Goal: Task Accomplishment & Management: Use online tool/utility

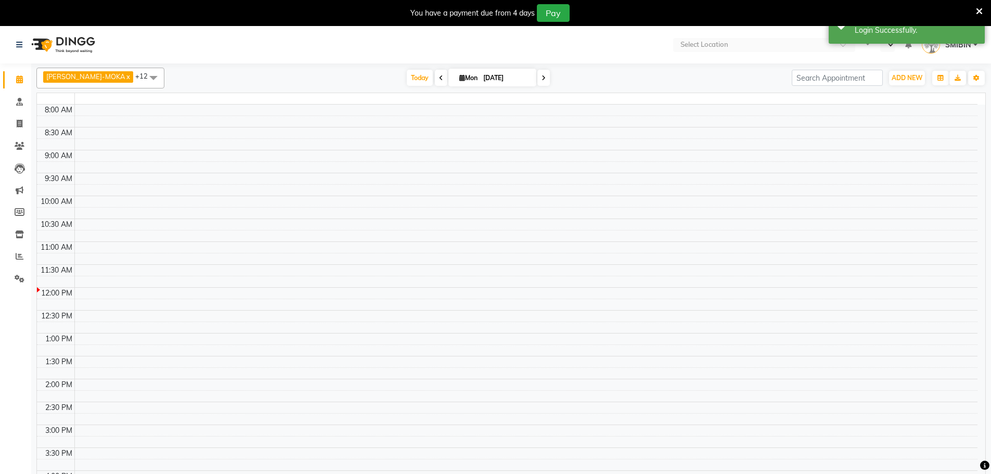
select select "en"
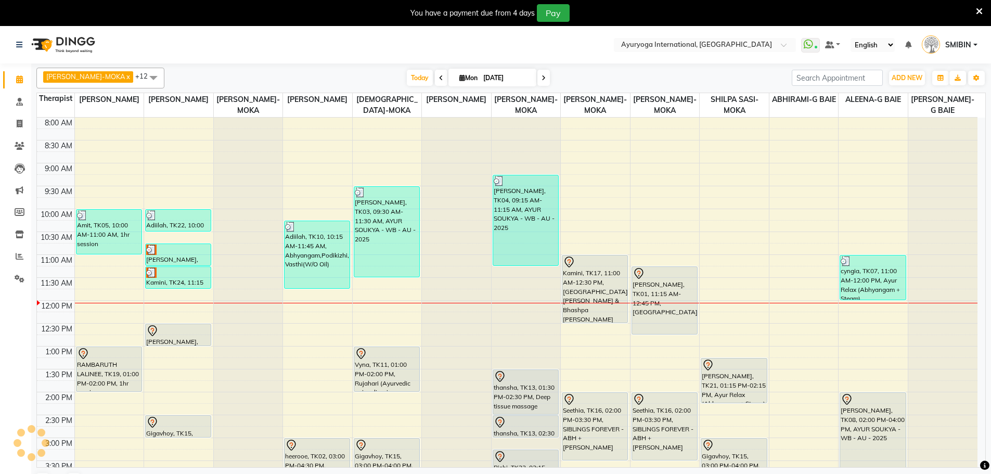
click at [979, 10] on icon at bounding box center [979, 11] width 7 height 9
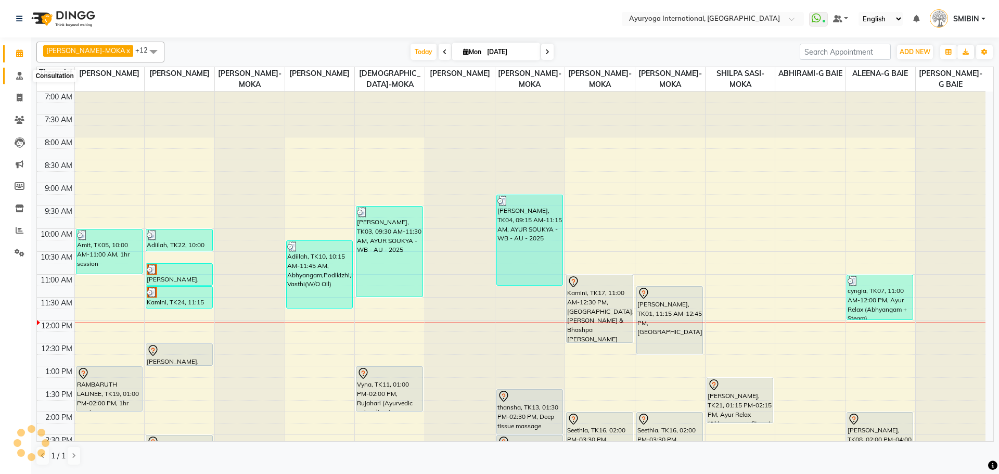
click at [18, 78] on icon at bounding box center [19, 76] width 7 height 8
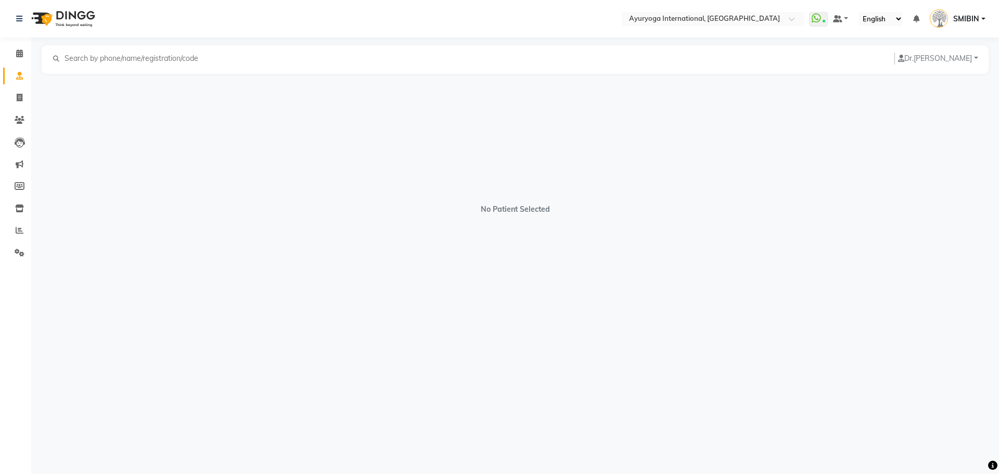
click at [112, 57] on input "text" at bounding box center [134, 59] width 143 height 12
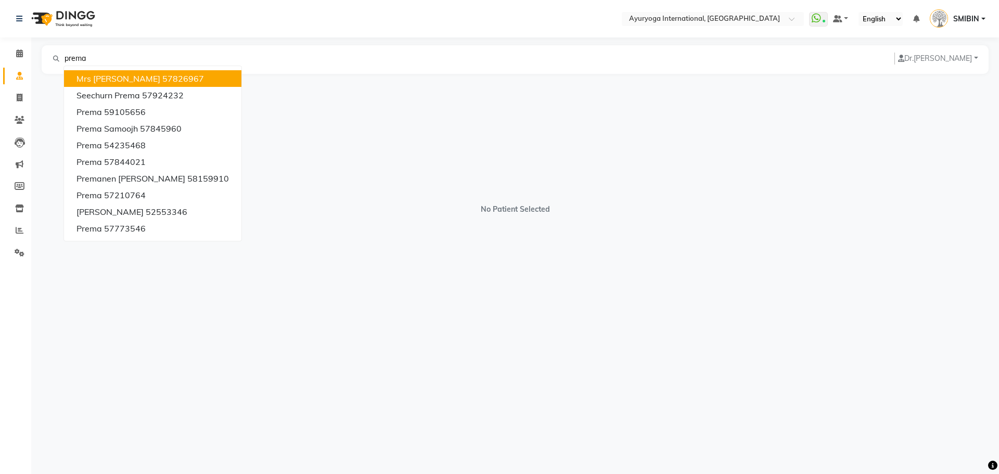
drag, startPoint x: 112, startPoint y: 57, endPoint x: 5, endPoint y: 74, distance: 108.4
click at [8, 74] on app-home "Select Location × Ayuryoga International, Mount Ory Rd WhatsApp Status ✕ Status…" at bounding box center [499, 177] width 999 height 355
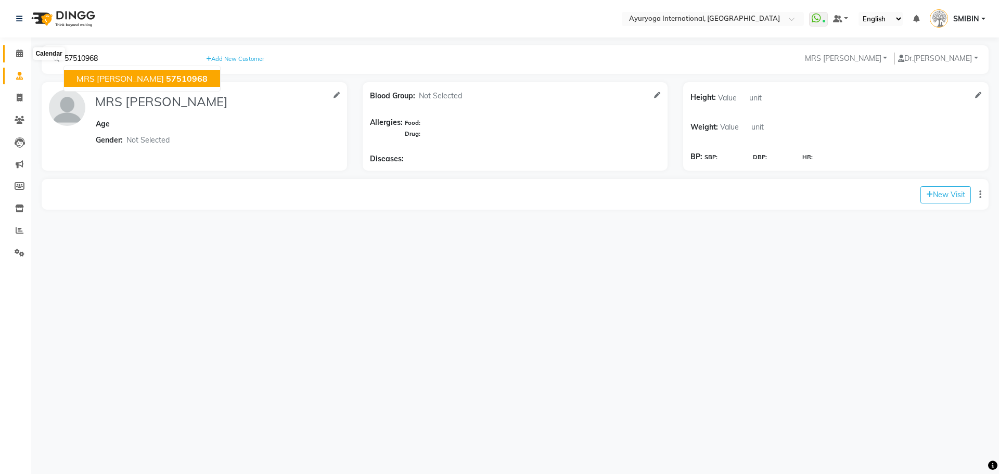
type input "57510968"
click at [18, 56] on icon at bounding box center [19, 53] width 7 height 8
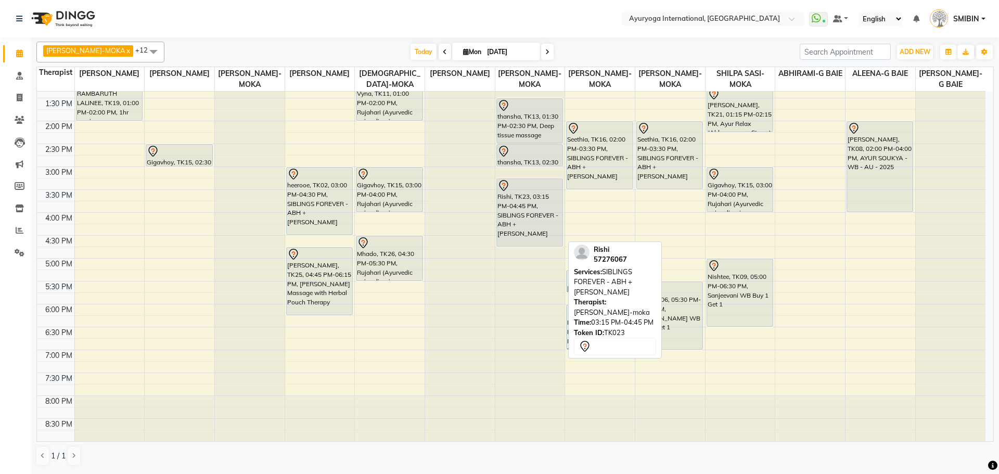
scroll to position [94, 0]
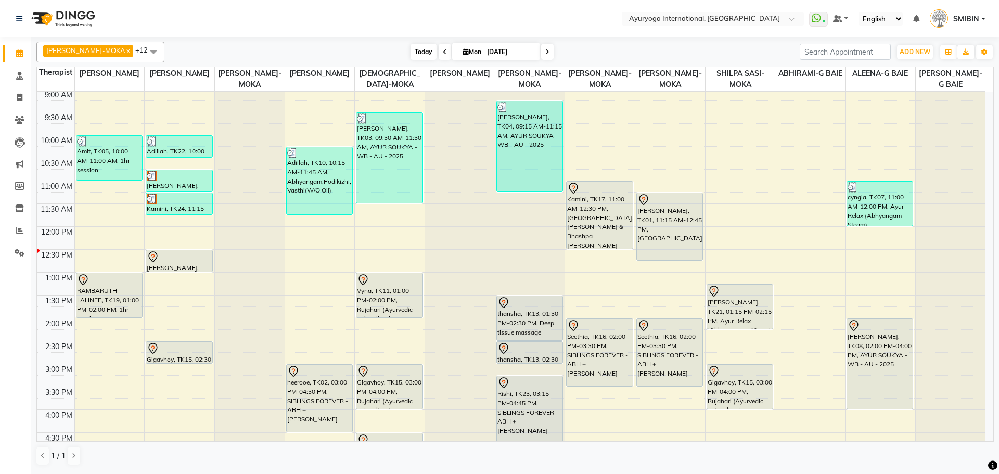
click at [410, 47] on span "Today" at bounding box center [423, 52] width 26 height 16
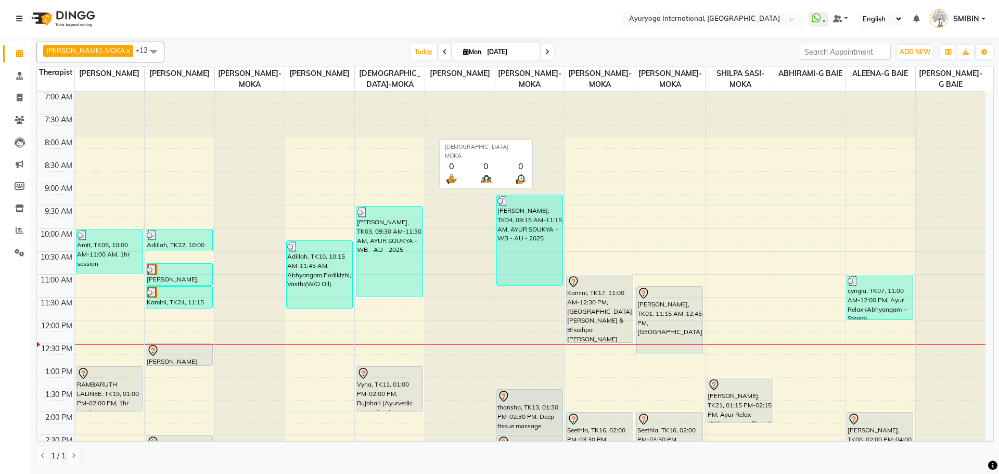
scroll to position [229, 0]
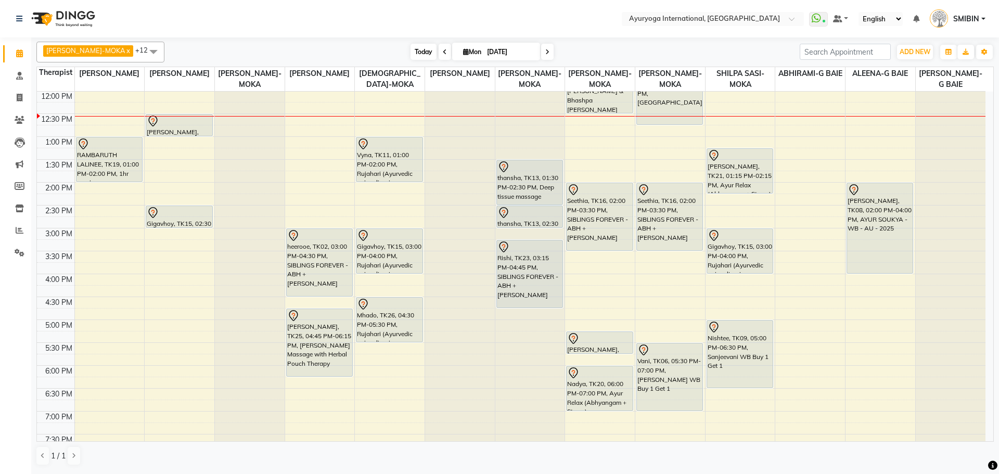
click at [410, 51] on span "Today" at bounding box center [423, 52] width 26 height 16
click at [20, 93] on span at bounding box center [19, 98] width 18 height 12
select select "service"
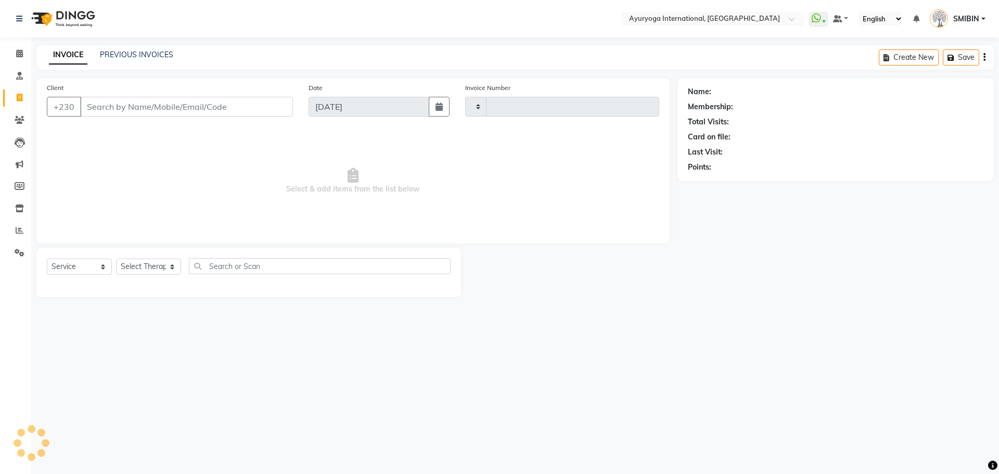
type input "5108"
select select "730"
click at [149, 56] on link "PREVIOUS INVOICES" at bounding box center [136, 54] width 73 height 9
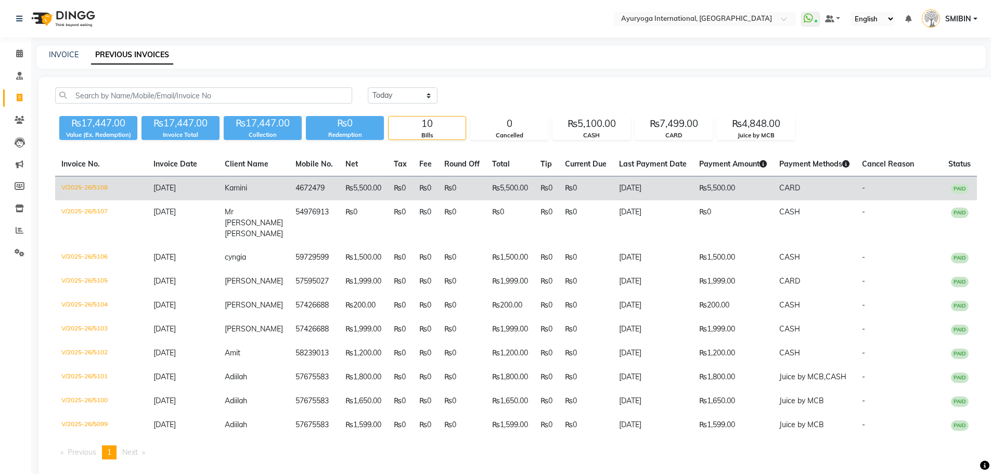
click at [730, 191] on td "₨5,500.00" at bounding box center [733, 188] width 80 height 24
click at [396, 189] on td "₨0" at bounding box center [399, 188] width 25 height 24
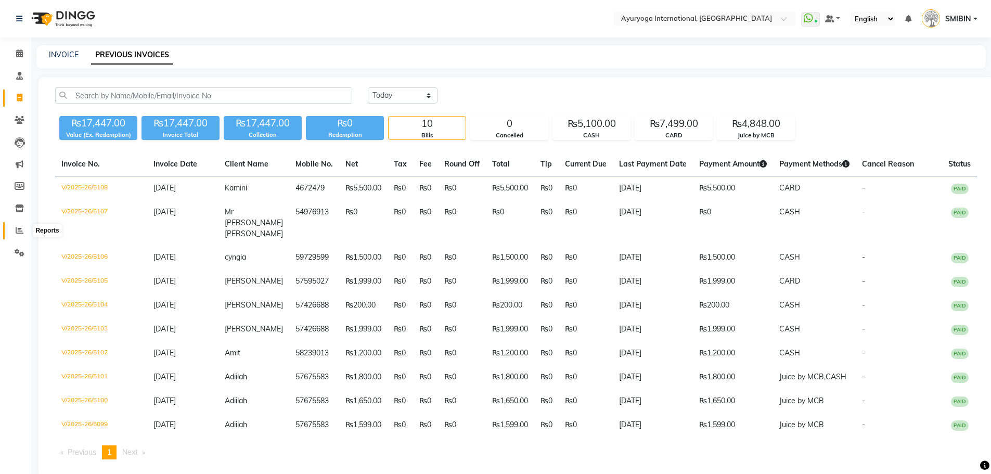
click at [22, 228] on icon at bounding box center [20, 230] width 8 height 8
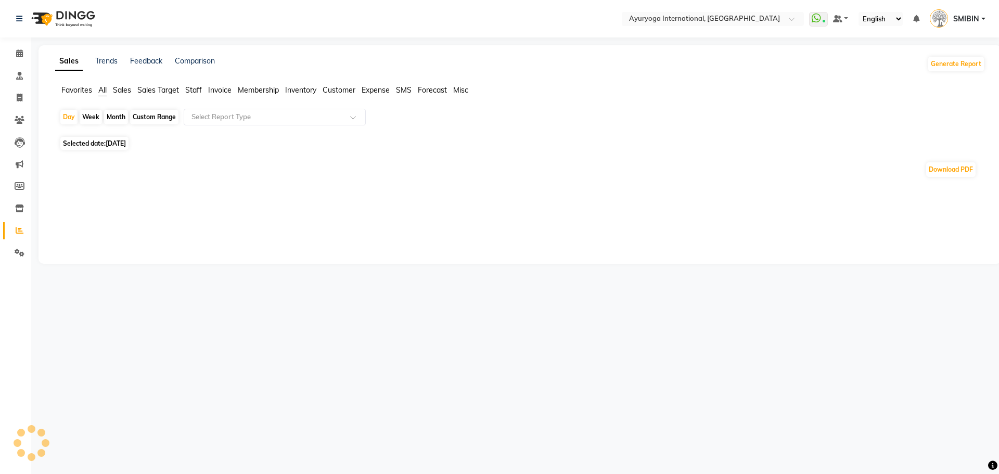
click at [113, 118] on div "Month" at bounding box center [116, 117] width 24 height 15
select select "9"
select select "2025"
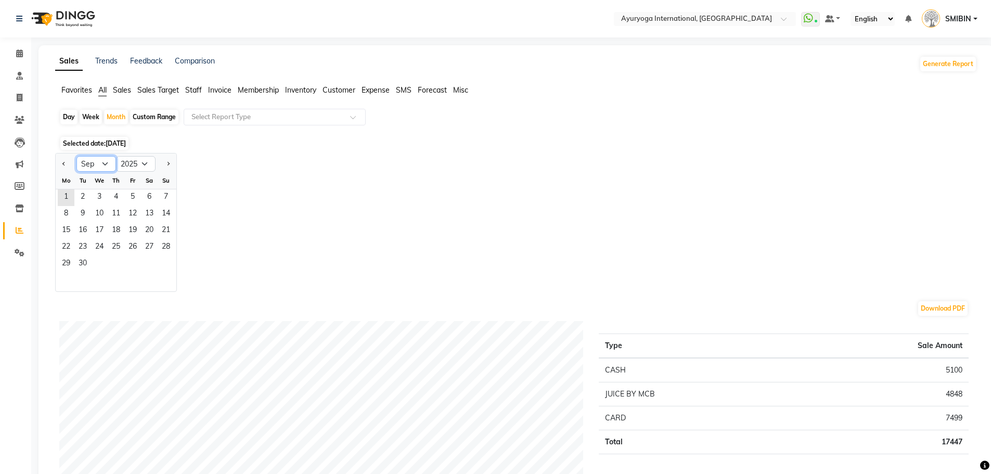
click at [107, 162] on select "Jan Feb Mar Apr May Jun Jul Aug Sep Oct Nov Dec" at bounding box center [96, 164] width 40 height 16
select select "7"
click at [76, 156] on select "Jan Feb Mar Apr May Jun Jul Aug Sep Oct Nov Dec" at bounding box center [96, 164] width 40 height 16
click at [87, 199] on span "1" at bounding box center [82, 197] width 17 height 17
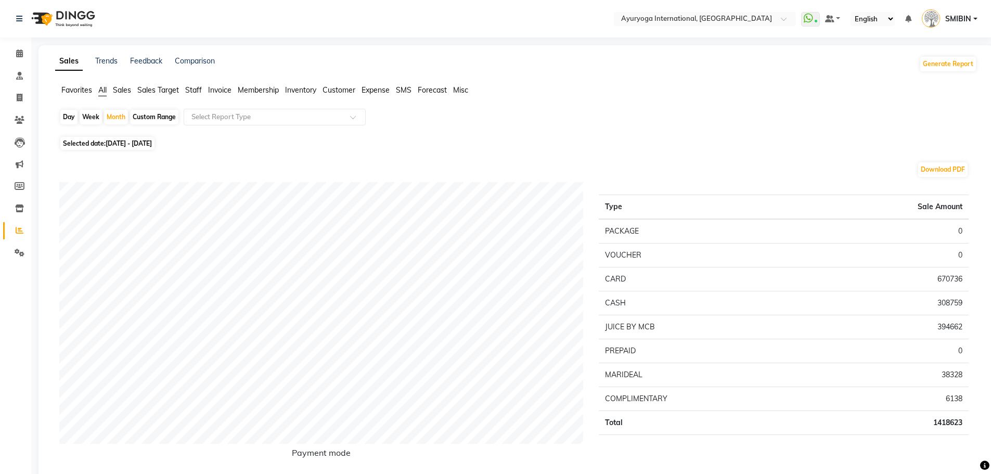
click at [376, 88] on span "Expense" at bounding box center [375, 89] width 28 height 9
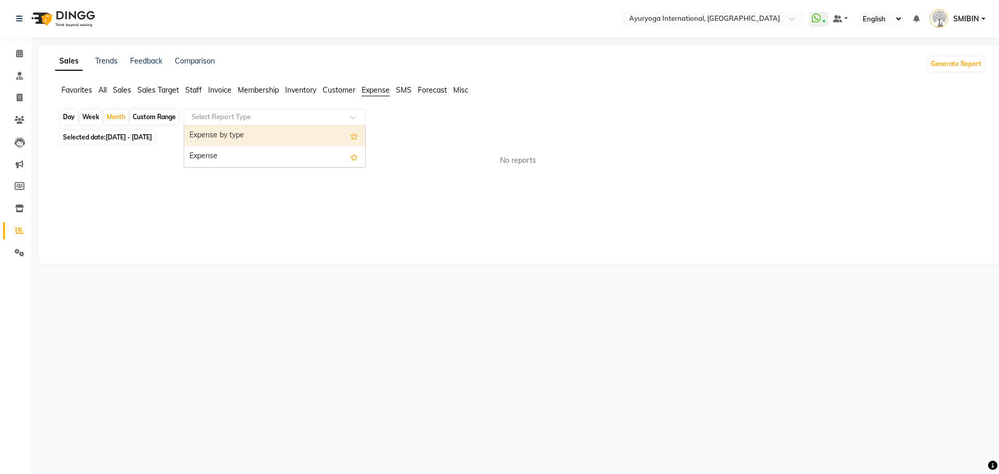
click at [284, 121] on input "text" at bounding box center [264, 117] width 150 height 10
click at [236, 139] on div "Expense by type" at bounding box center [274, 135] width 181 height 21
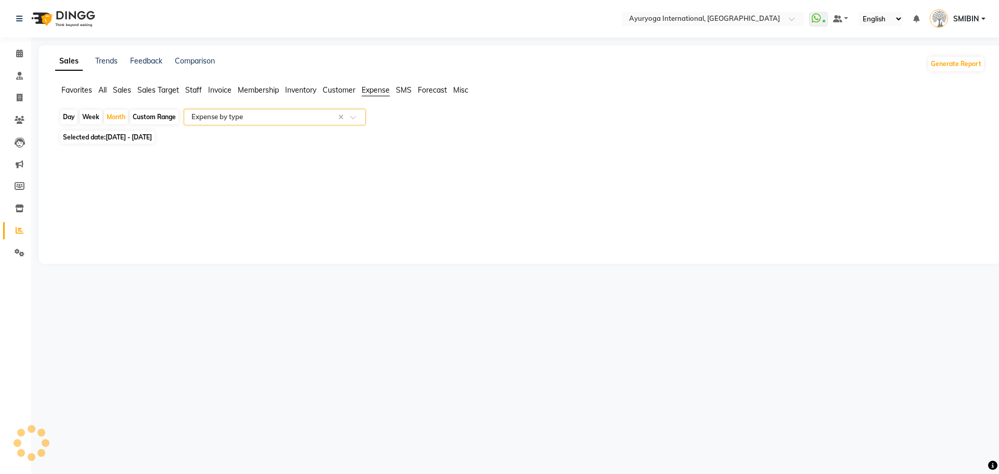
select select "full_report"
select select "csv"
click at [152, 91] on span "Sales Target" at bounding box center [158, 89] width 42 height 9
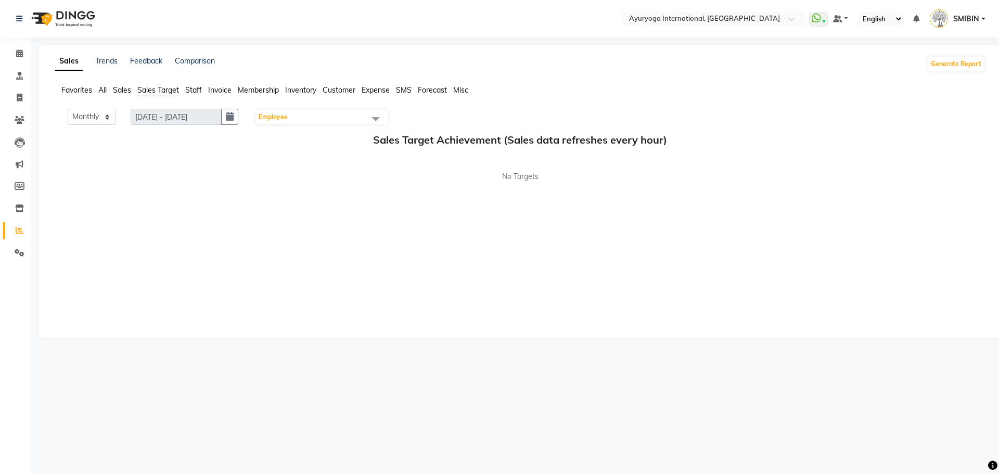
click at [309, 115] on span "Employee" at bounding box center [322, 117] width 132 height 15
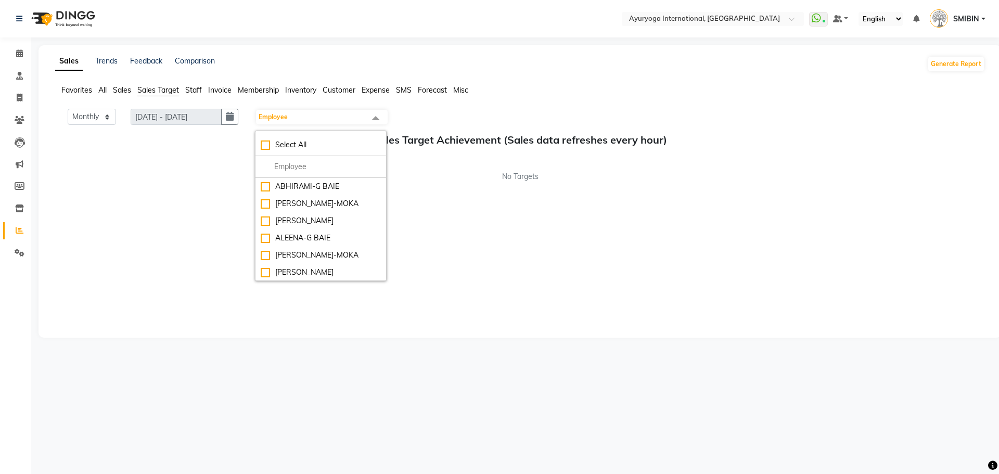
click at [146, 193] on div "Monthly Weekly 01/09/2025 - 30/09/2025 Employee Select All ABHIRAMI-G BAIE ABHI…" at bounding box center [519, 218] width 929 height 218
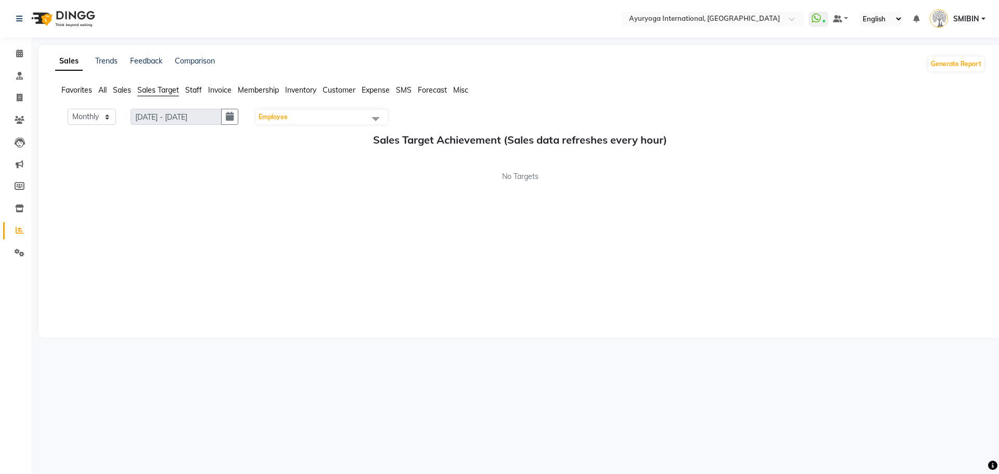
click at [102, 85] on span "All" at bounding box center [102, 89] width 8 height 9
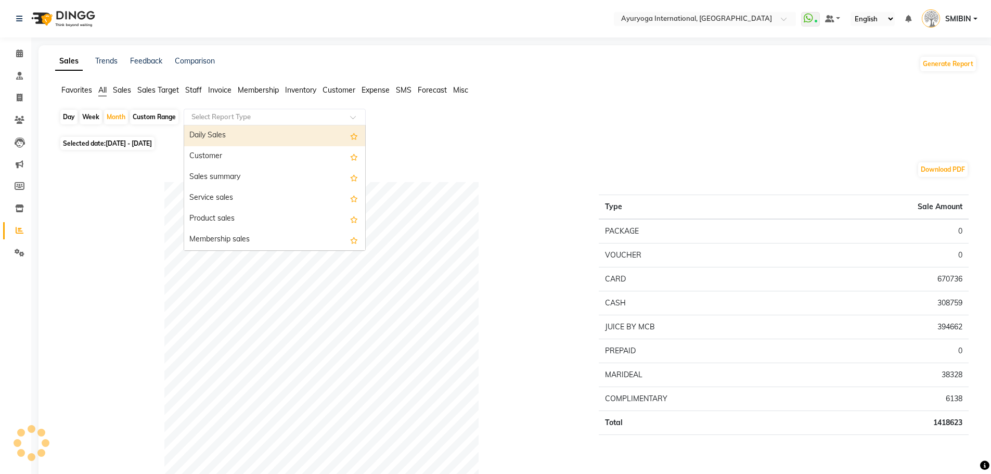
click at [278, 118] on input "text" at bounding box center [264, 117] width 150 height 10
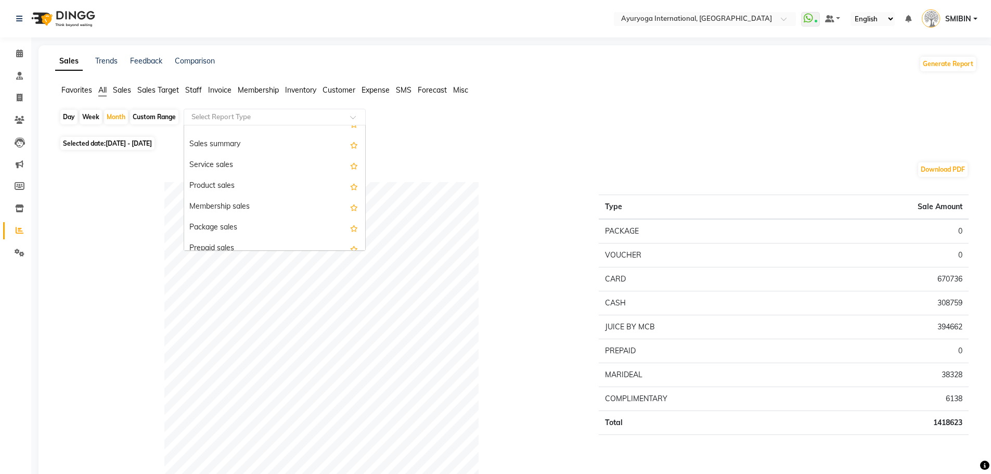
scroll to position [104, 0]
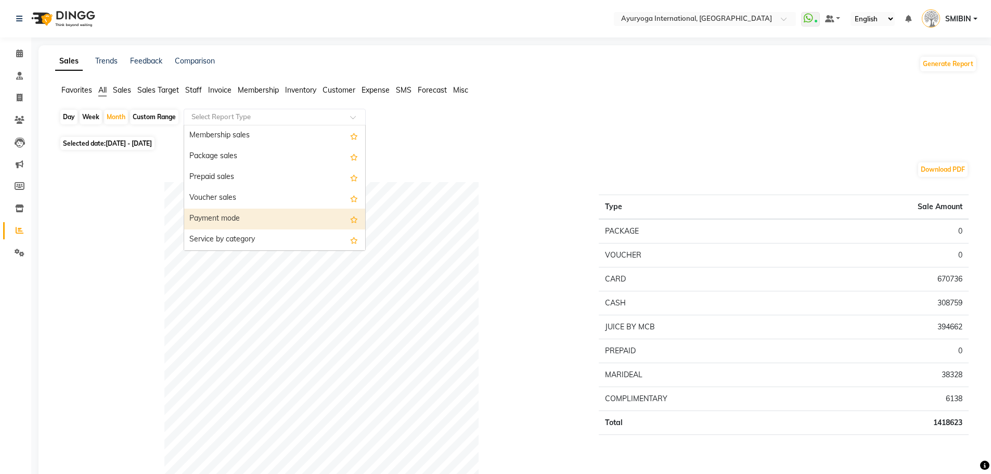
click at [234, 217] on div "Payment mode" at bounding box center [274, 219] width 181 height 21
select select "full_report"
select select "csv"
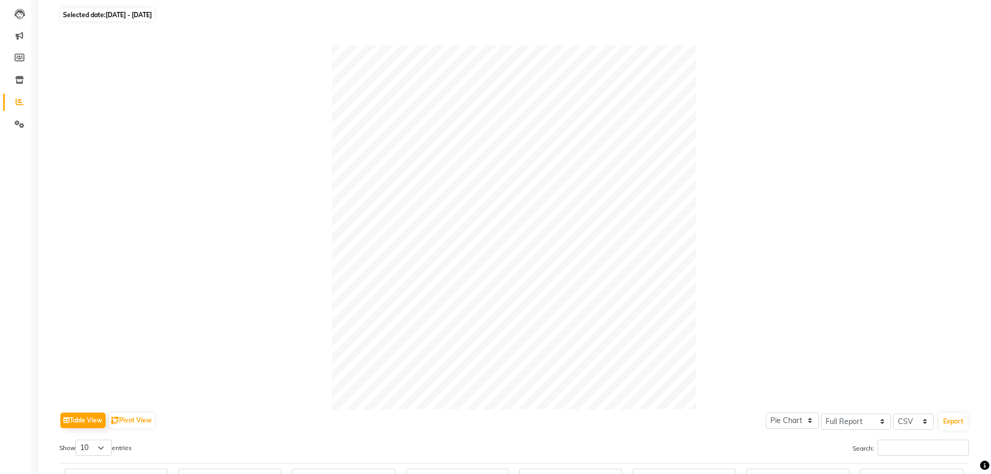
scroll to position [0, 0]
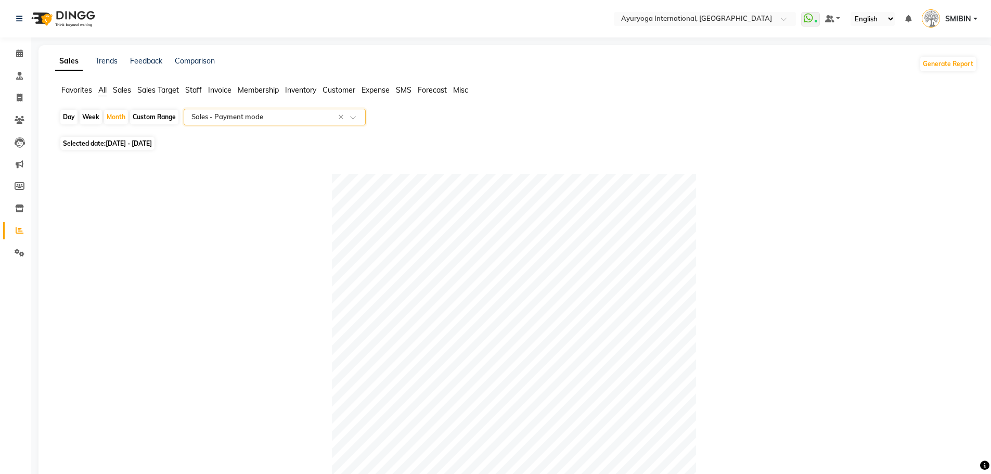
click at [195, 92] on span "Staff" at bounding box center [193, 89] width 17 height 9
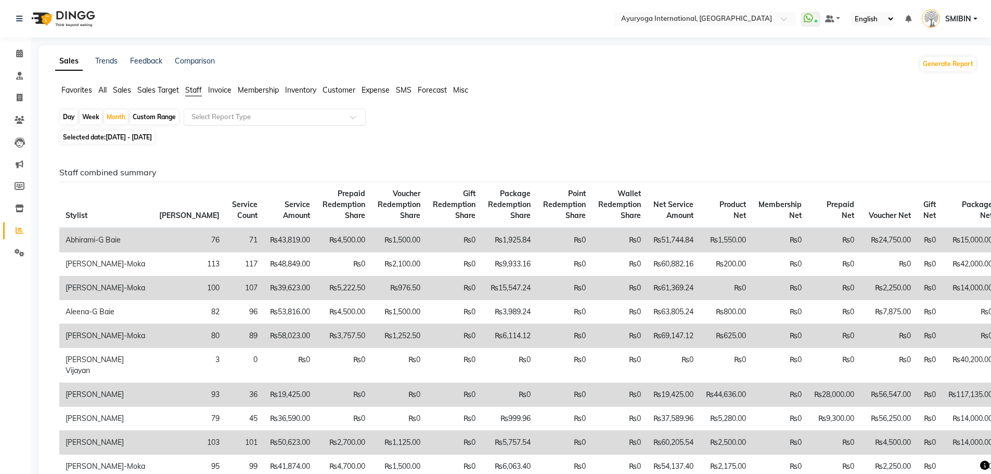
click at [208, 119] on input "text" at bounding box center [264, 117] width 150 height 10
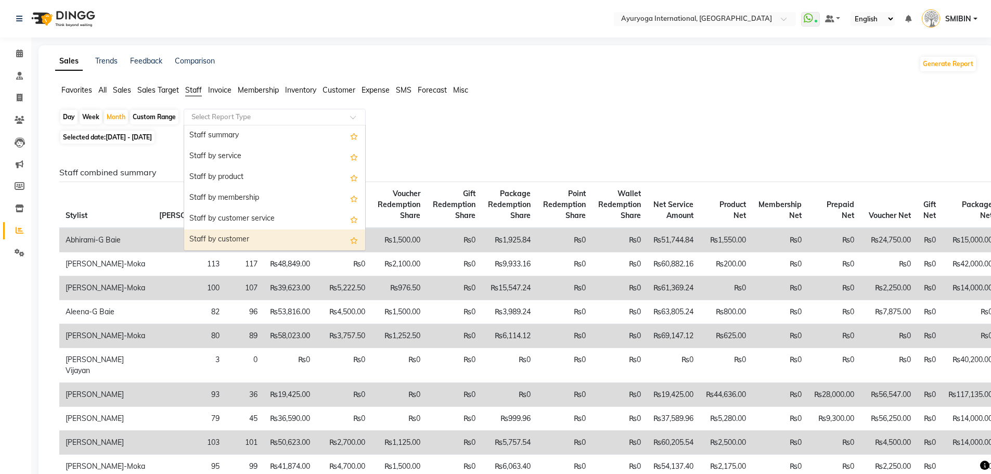
click at [212, 241] on div "Staff by customer" at bounding box center [274, 239] width 181 height 21
select select "full_report"
select select "csv"
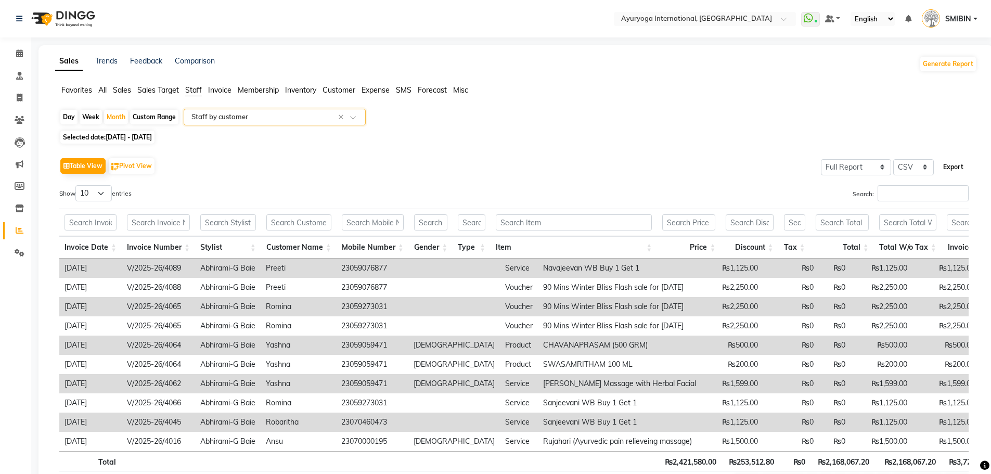
click at [951, 167] on button "Export" at bounding box center [953, 167] width 29 height 18
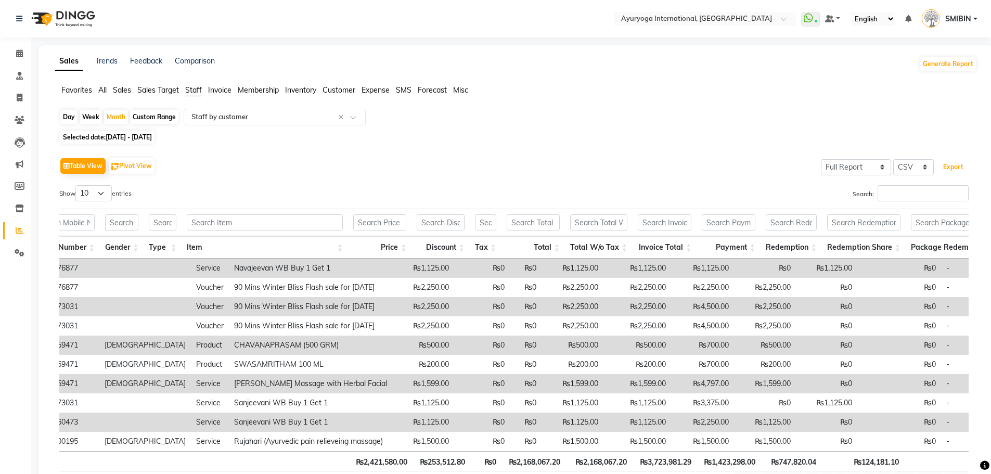
scroll to position [0, 290]
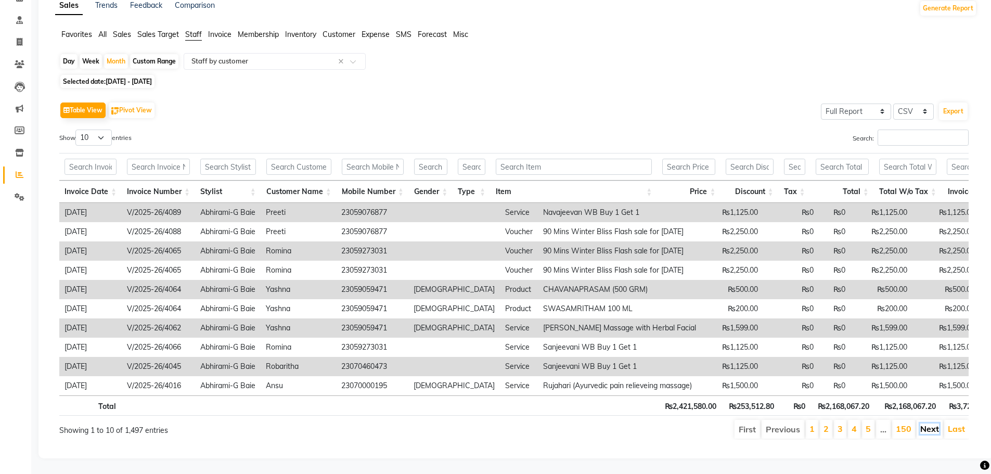
click at [938, 425] on link "Next" at bounding box center [929, 428] width 19 height 10
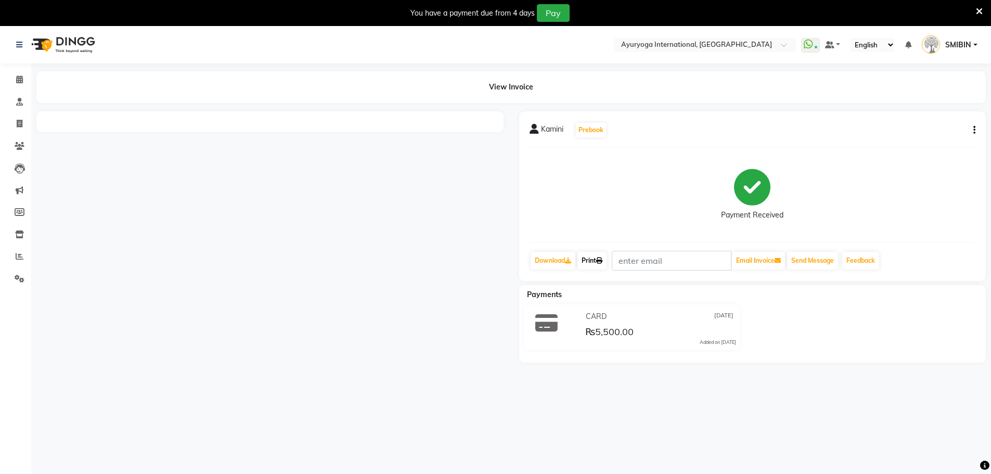
click at [594, 258] on link "Print" at bounding box center [591, 261] width 29 height 18
click at [978, 10] on icon at bounding box center [979, 11] width 7 height 9
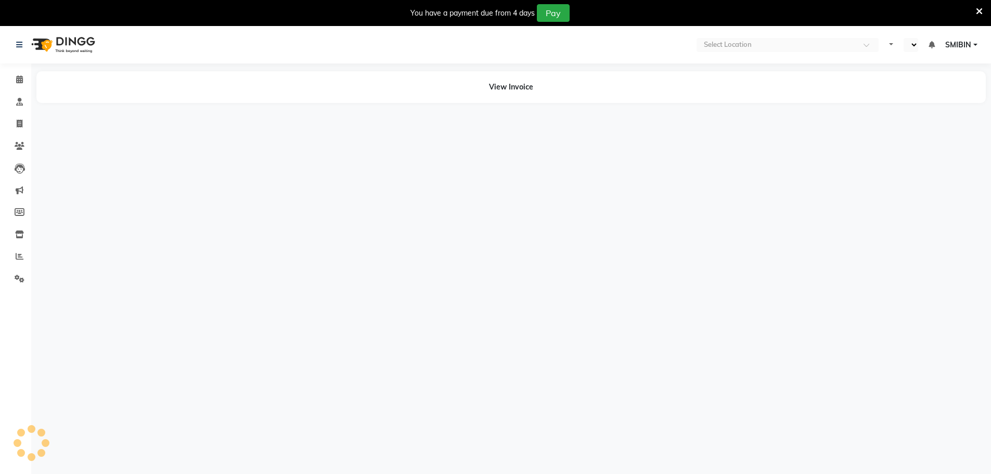
select select "en"
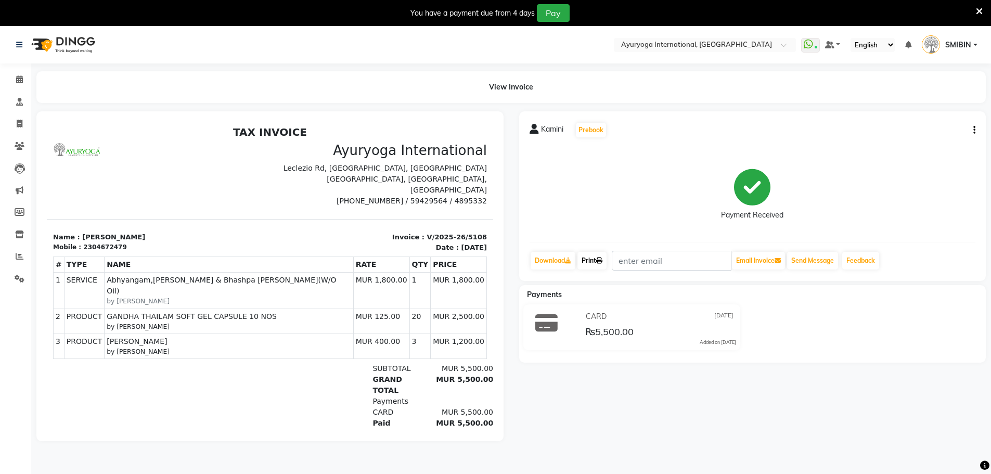
click at [591, 257] on link "Print" at bounding box center [591, 261] width 29 height 18
